Goal: Browse casually: Explore the website without a specific task or goal

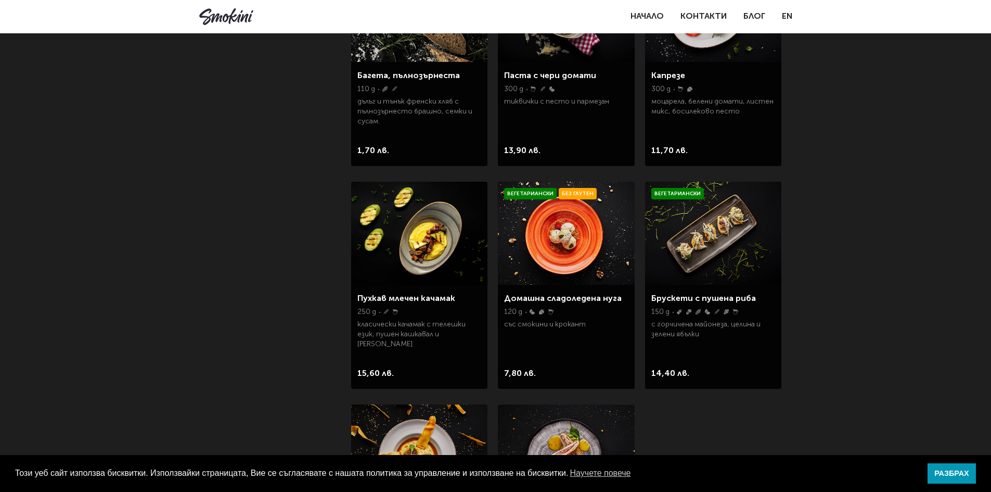
scroll to position [1249, 0]
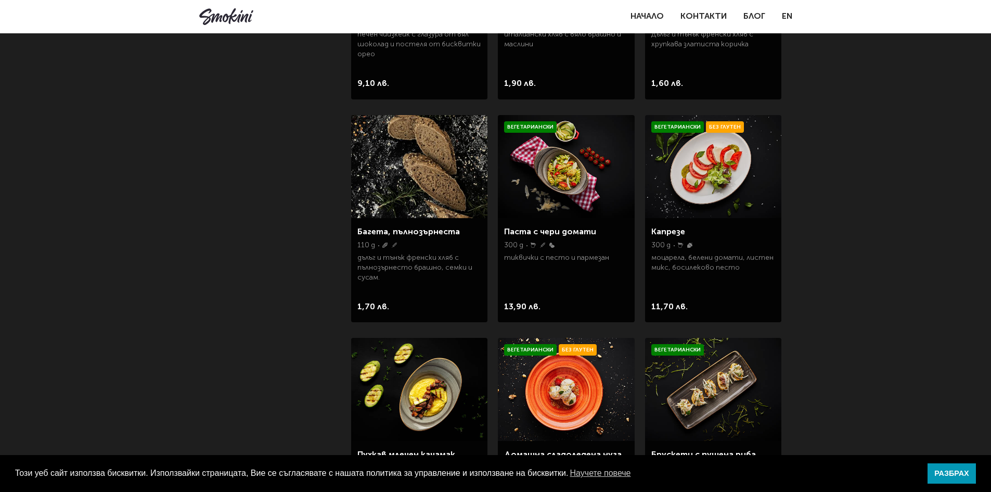
click at [570, 174] on img at bounding box center [566, 166] width 136 height 103
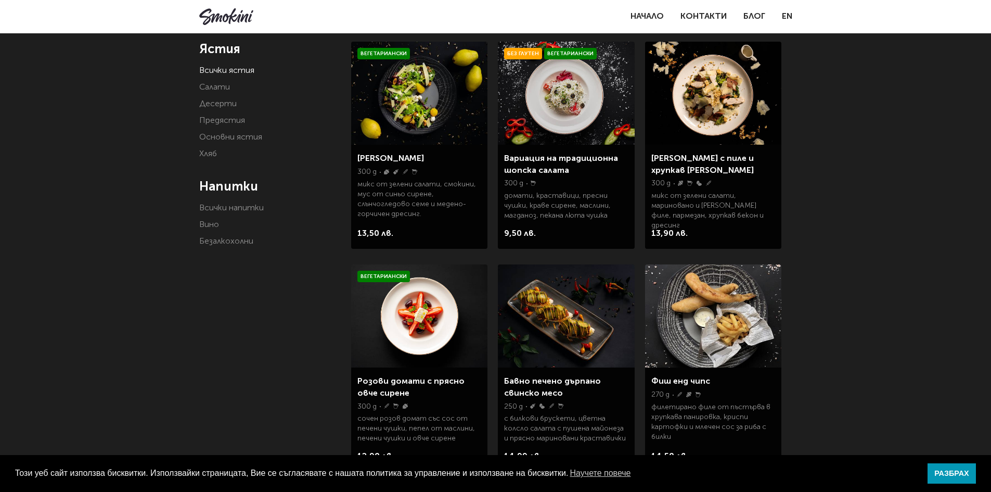
scroll to position [0, 0]
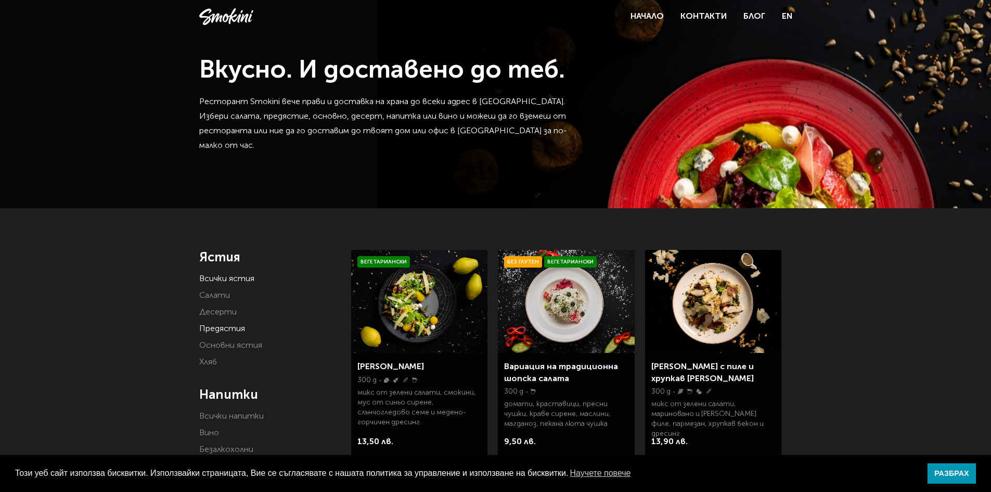
click at [233, 330] on link "Предястия" at bounding box center [222, 329] width 46 height 8
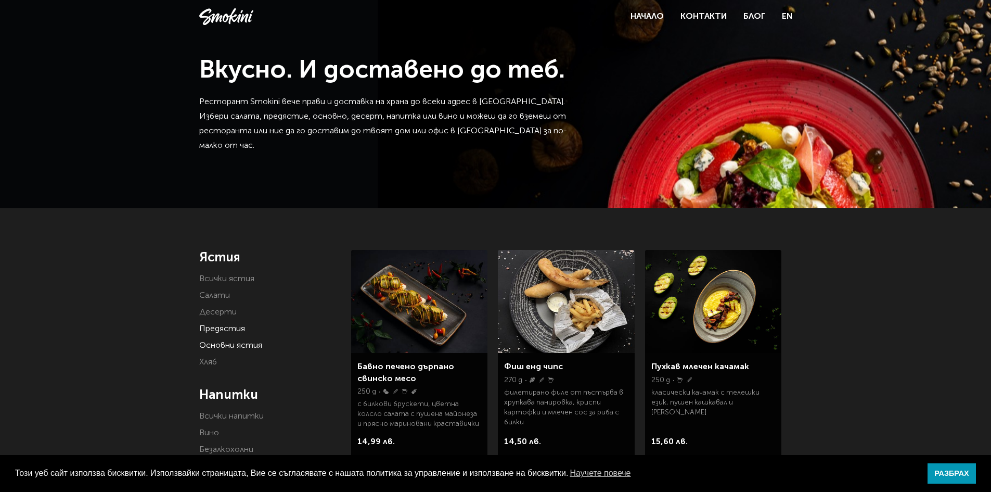
click at [228, 345] on link "Основни ястия" at bounding box center [230, 345] width 63 height 8
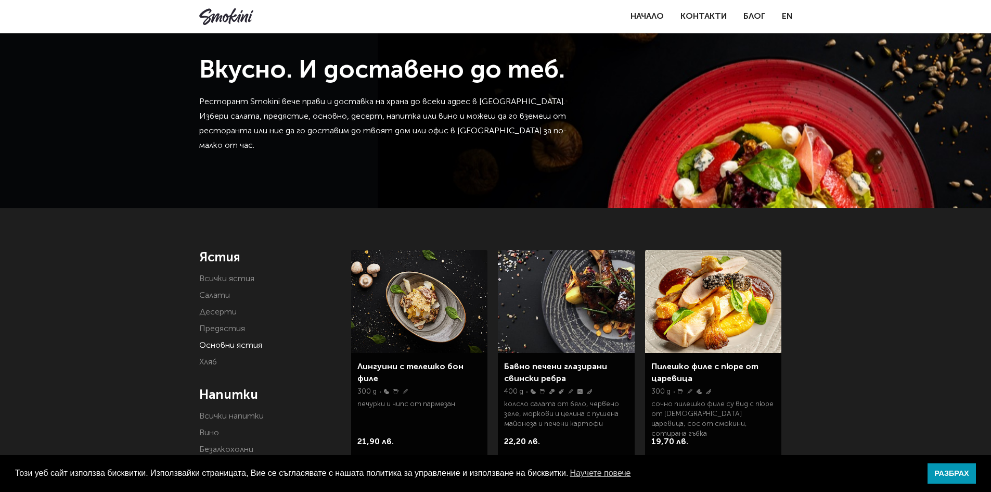
scroll to position [208, 0]
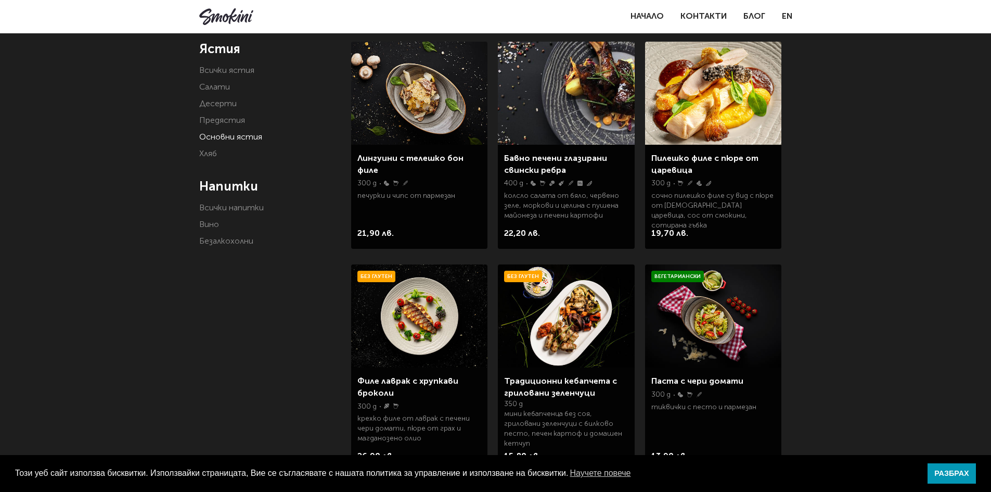
click at [419, 119] on img at bounding box center [419, 93] width 136 height 103
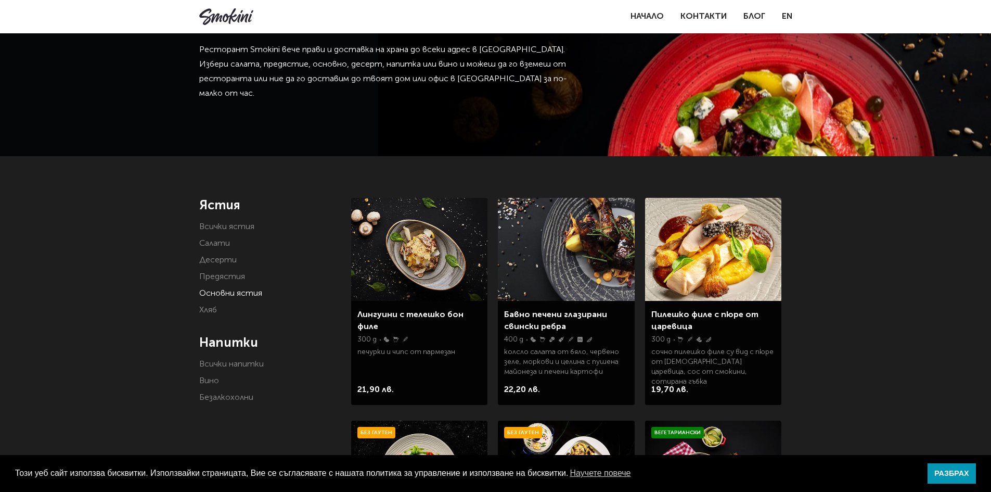
scroll to position [0, 0]
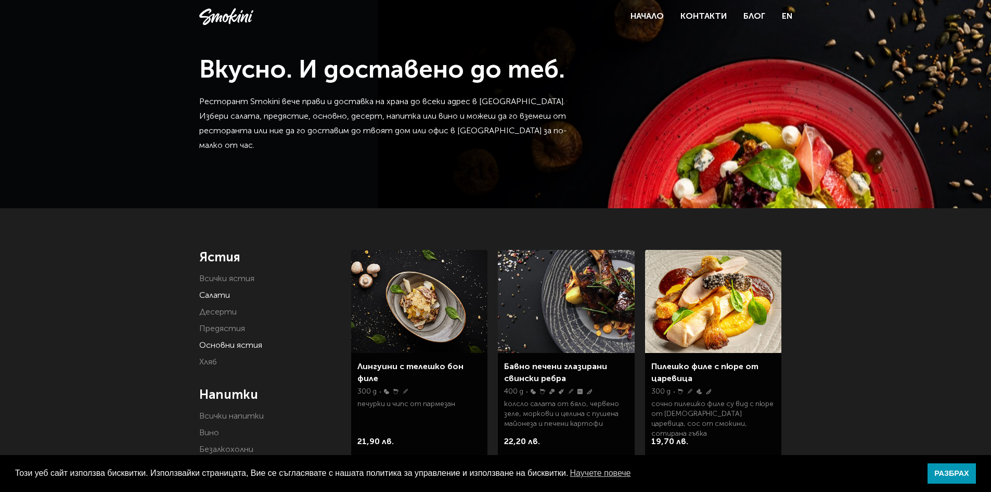
click at [218, 295] on link "Салати" at bounding box center [214, 295] width 31 height 8
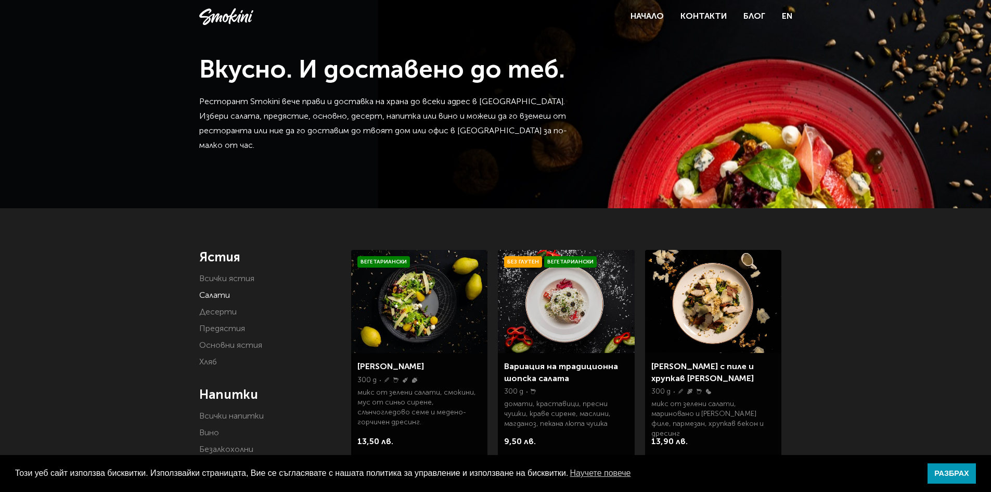
click at [399, 367] on link "Салата Smokini" at bounding box center [391, 367] width 67 height 8
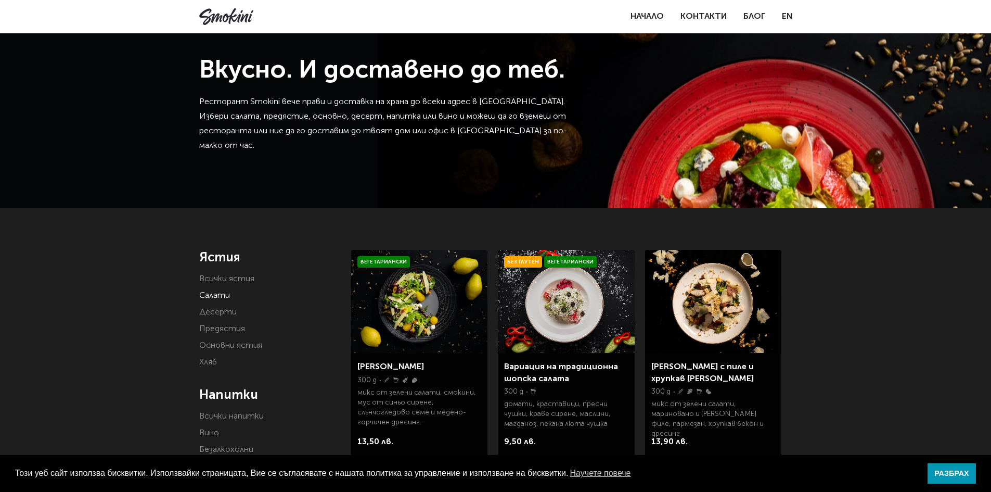
scroll to position [52, 0]
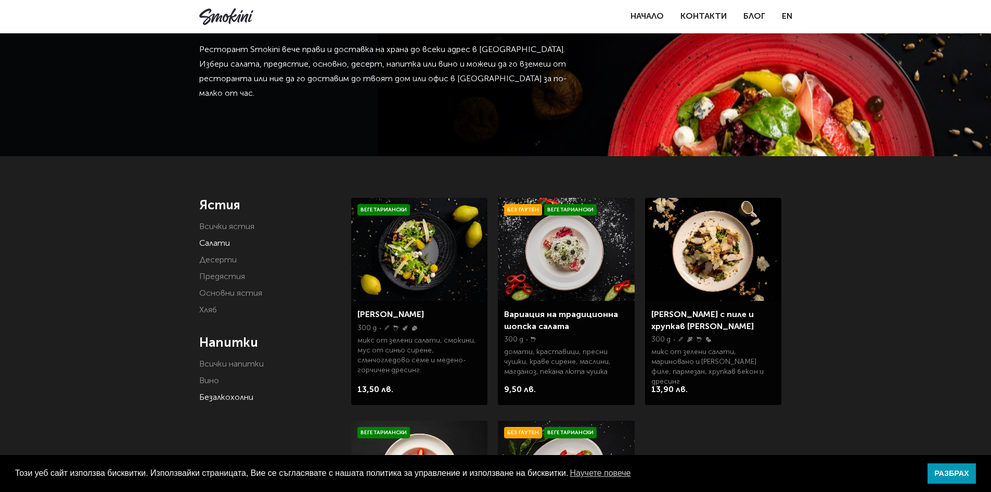
click at [225, 400] on link "Безалкохолни" at bounding box center [226, 397] width 54 height 8
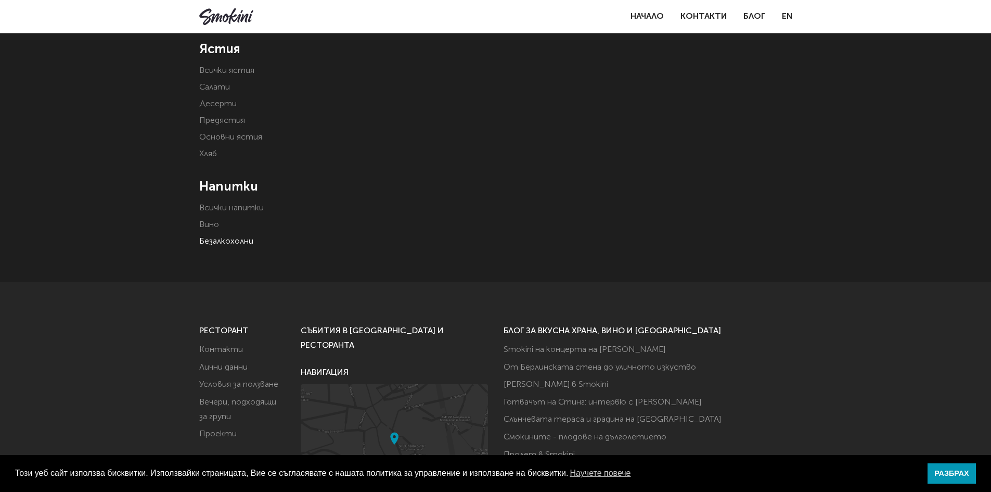
scroll to position [362, 0]
